Goal: Information Seeking & Learning: Learn about a topic

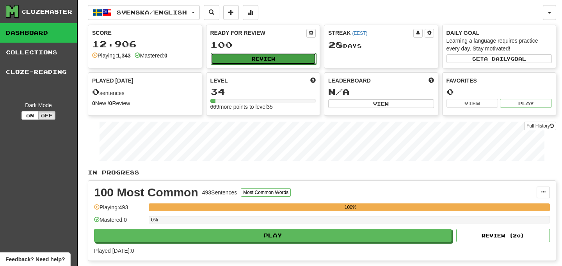
click at [254, 59] on button "Review" at bounding box center [264, 59] width 106 height 12
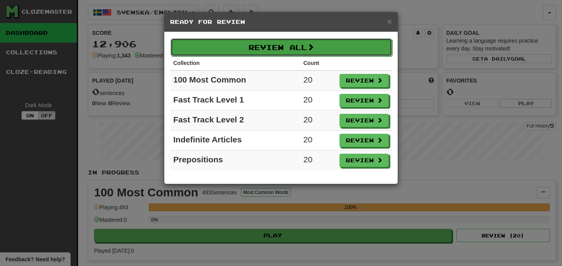
click at [304, 43] on button "Review All" at bounding box center [282, 47] width 222 height 18
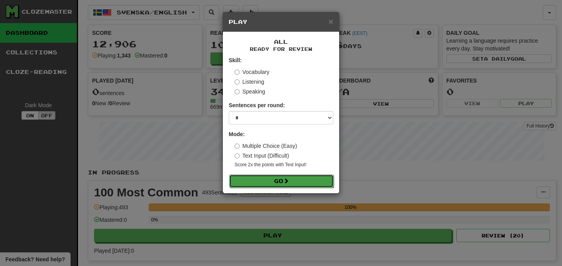
click at [297, 177] on button "Go" at bounding box center [281, 180] width 105 height 13
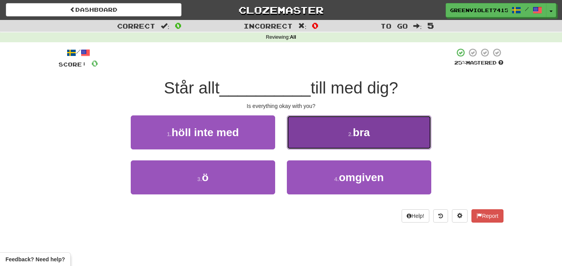
click at [341, 141] on button "2 . bra" at bounding box center [359, 132] width 145 height 34
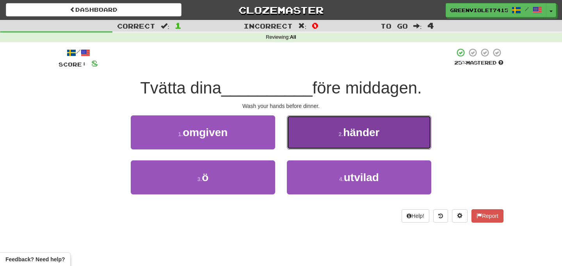
click at [326, 137] on button "2 . händer" at bounding box center [359, 132] width 145 height 34
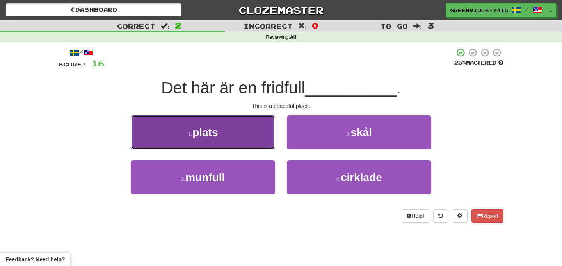
click at [242, 146] on button "1 . plats" at bounding box center [203, 132] width 145 height 34
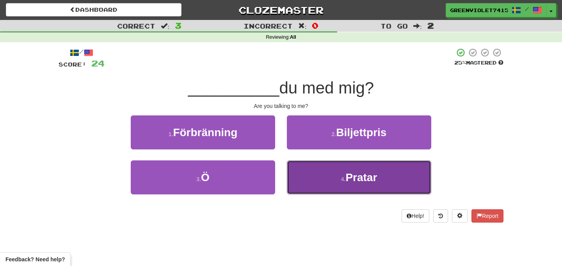
click at [319, 167] on button "4 . Pratar" at bounding box center [359, 177] width 145 height 34
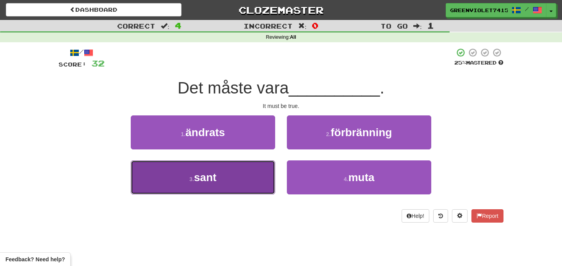
click at [191, 185] on button "3 . sant" at bounding box center [203, 177] width 145 height 34
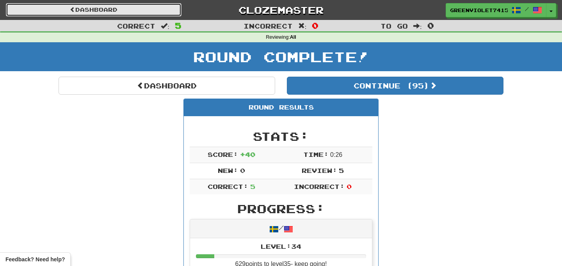
click at [114, 14] on link "Dashboard" at bounding box center [94, 9] width 176 height 13
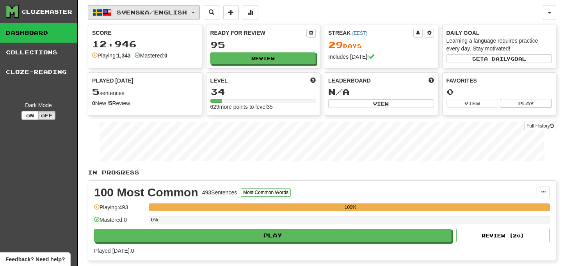
click at [187, 14] on span "Svenska / English" at bounding box center [152, 12] width 70 height 7
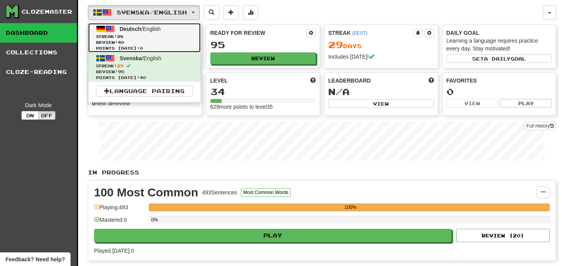
click at [151, 32] on link "Deutsch / English Streak: 28 Review: 40 Points today: 0" at bounding box center [144, 37] width 112 height 29
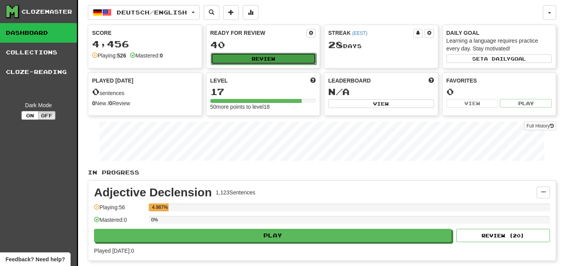
click at [273, 57] on button "Review" at bounding box center [264, 59] width 106 height 12
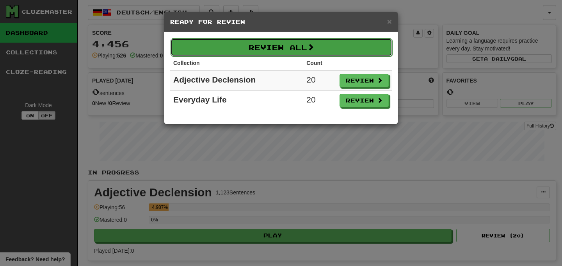
click at [292, 49] on button "Review All" at bounding box center [282, 47] width 222 height 18
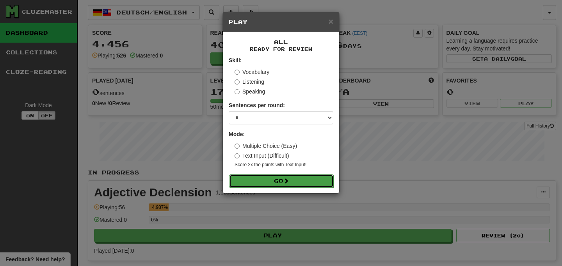
click at [277, 181] on button "Go" at bounding box center [281, 180] width 105 height 13
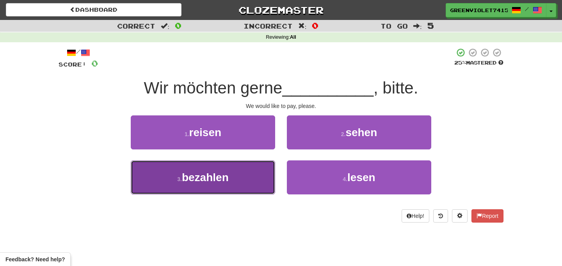
click at [243, 170] on button "3 . bezahlen" at bounding box center [203, 177] width 145 height 34
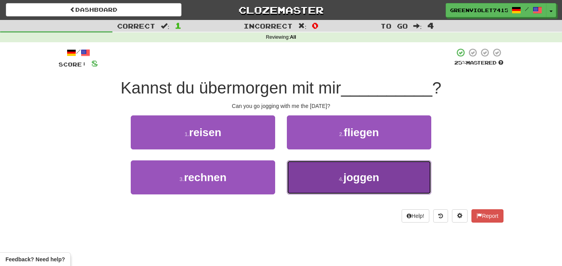
click at [301, 188] on button "4 . joggen" at bounding box center [359, 177] width 145 height 34
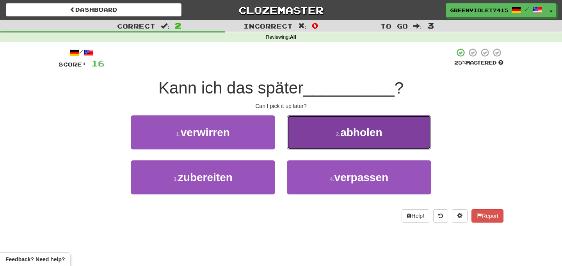
click at [322, 131] on button "2 . abholen" at bounding box center [359, 132] width 145 height 34
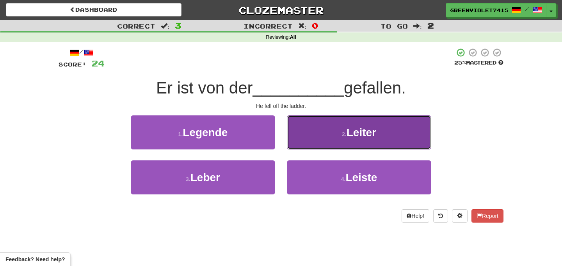
click at [364, 129] on span "Leiter" at bounding box center [362, 132] width 30 height 12
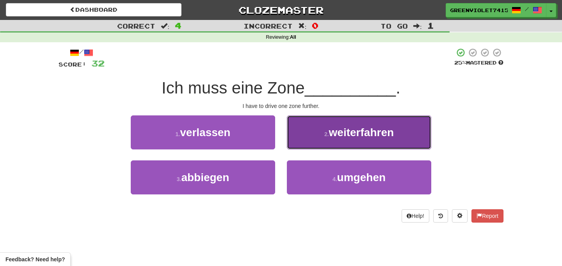
click at [307, 134] on button "2 . weiterfahren" at bounding box center [359, 132] width 145 height 34
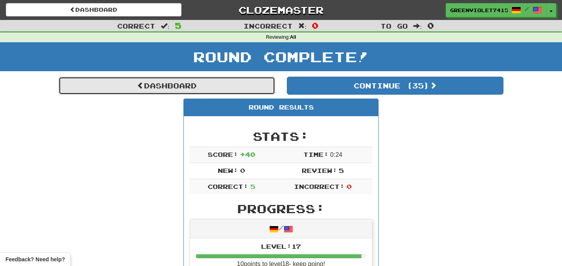
click at [228, 85] on link "Dashboard" at bounding box center [167, 86] width 217 height 18
